Goal: Task Accomplishment & Management: Manage account settings

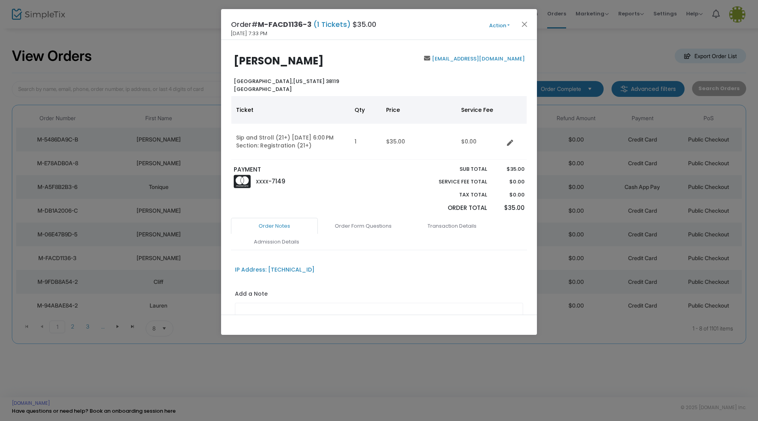
click at [498, 25] on button "Action" at bounding box center [499, 25] width 47 height 9
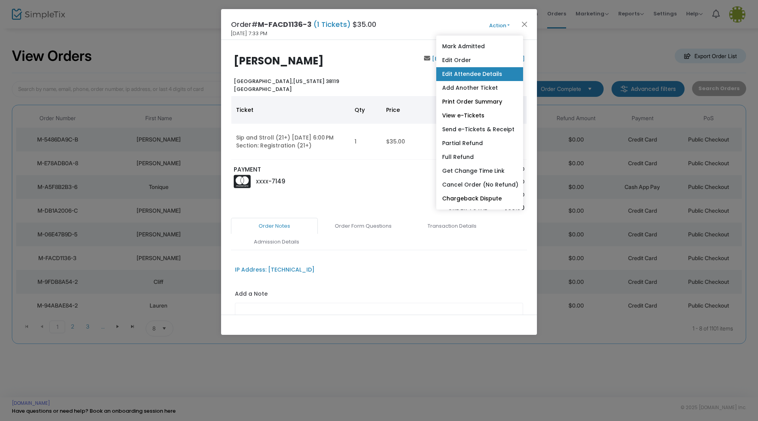
click at [471, 72] on link "Edit Attendee Details" at bounding box center [479, 74] width 87 height 14
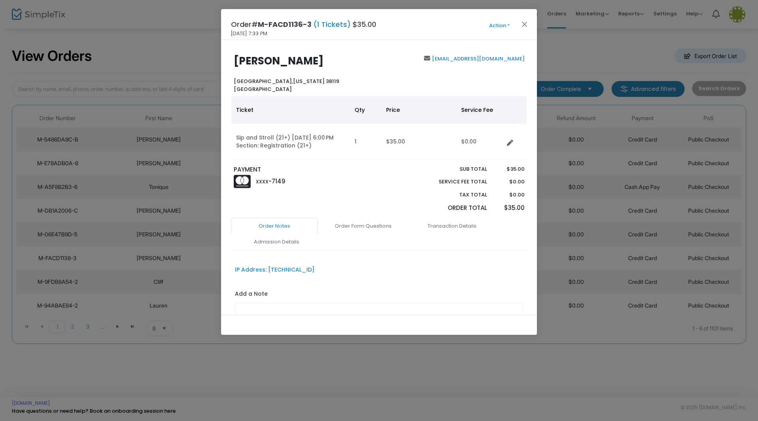
click at [500, 25] on button "Action" at bounding box center [499, 25] width 47 height 9
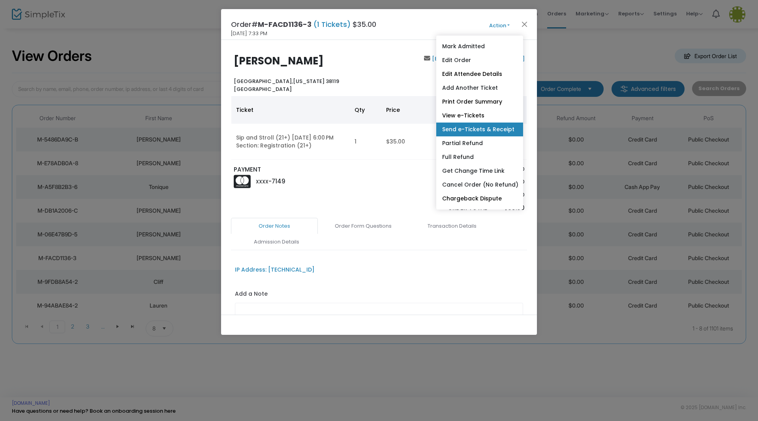
click at [479, 130] on link "Send e-Tickets & Receipt" at bounding box center [479, 129] width 87 height 14
type input "[EMAIL_ADDRESS][DOMAIN_NAME]"
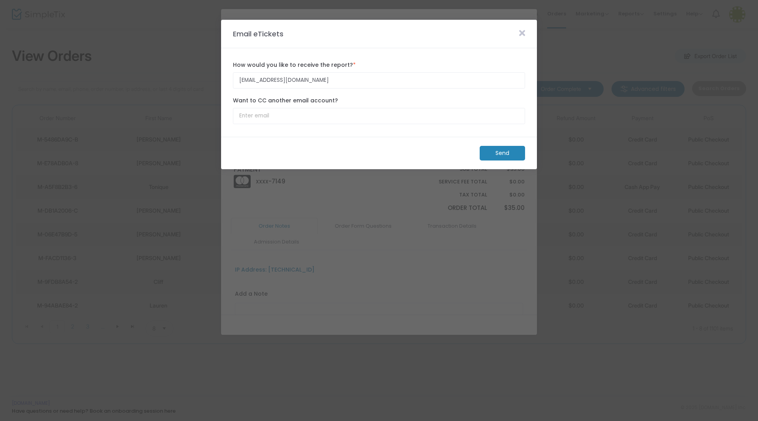
click at [493, 152] on m-button "Send" at bounding box center [502, 153] width 45 height 15
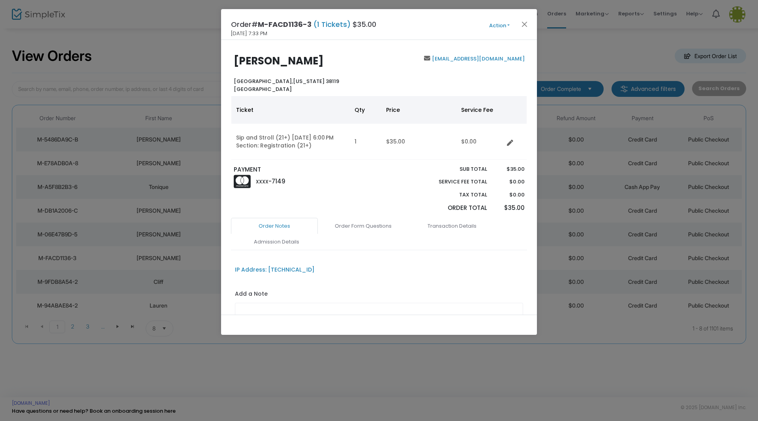
click at [141, 13] on ngb-modal-window "Order# M-FACD1136-3 (1 Tickets) $35.00 [DATE] 7:33 PM Action Mark Admitted Edit…" at bounding box center [379, 210] width 758 height 421
click at [522, 26] on button "Close" at bounding box center [525, 24] width 10 height 10
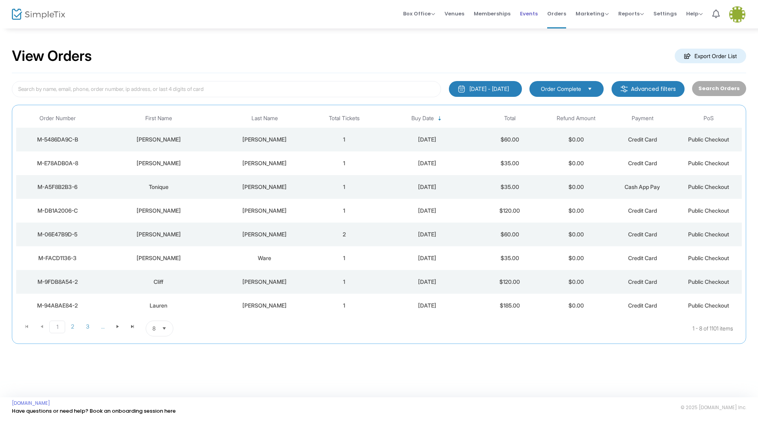
click at [531, 13] on span "Events" at bounding box center [529, 14] width 18 height 20
